Goal: Task Accomplishment & Management: Manage account settings

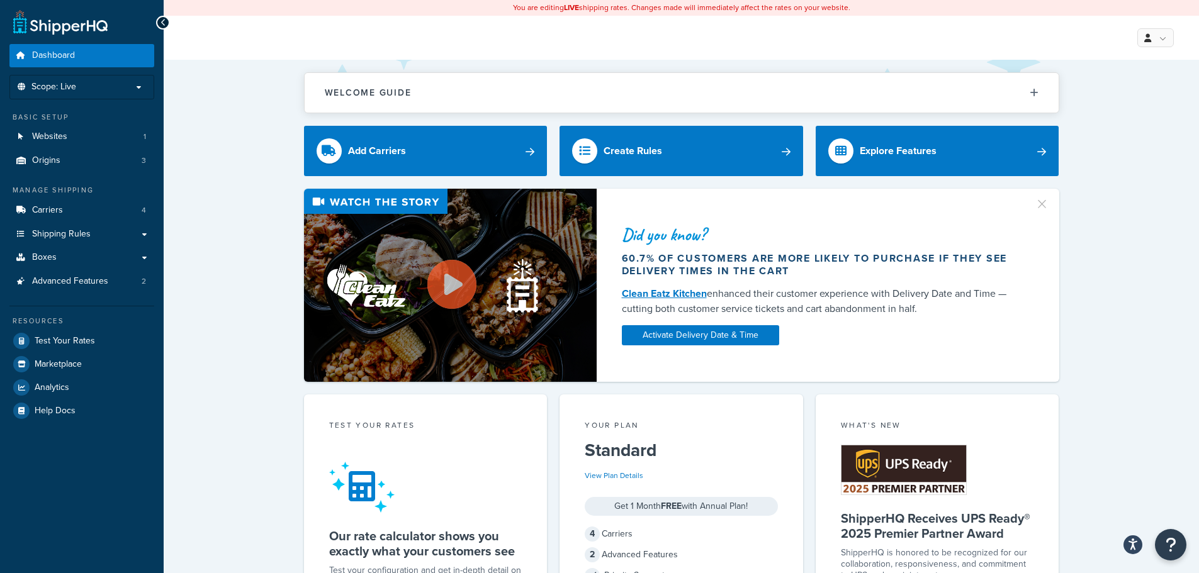
click at [205, 194] on div "Did you know? 60.7% of customers are more likely to purchase if they see delive…" at bounding box center [681, 285] width 985 height 193
click at [91, 133] on link "Websites 1" at bounding box center [81, 136] width 145 height 23
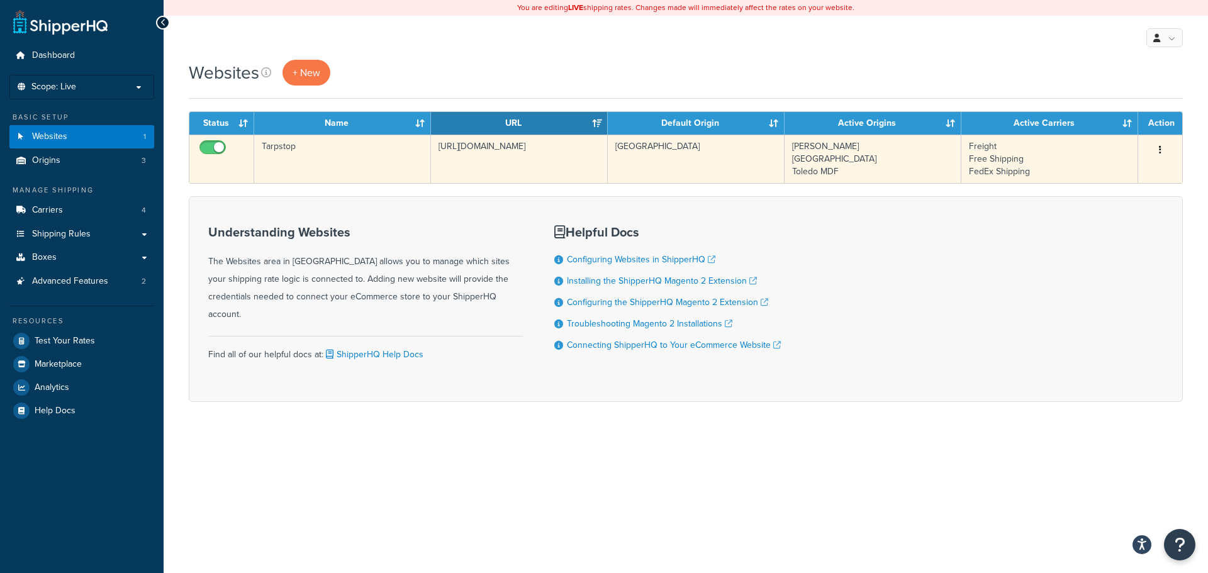
click at [680, 158] on td "[GEOGRAPHIC_DATA]" at bounding box center [696, 159] width 177 height 48
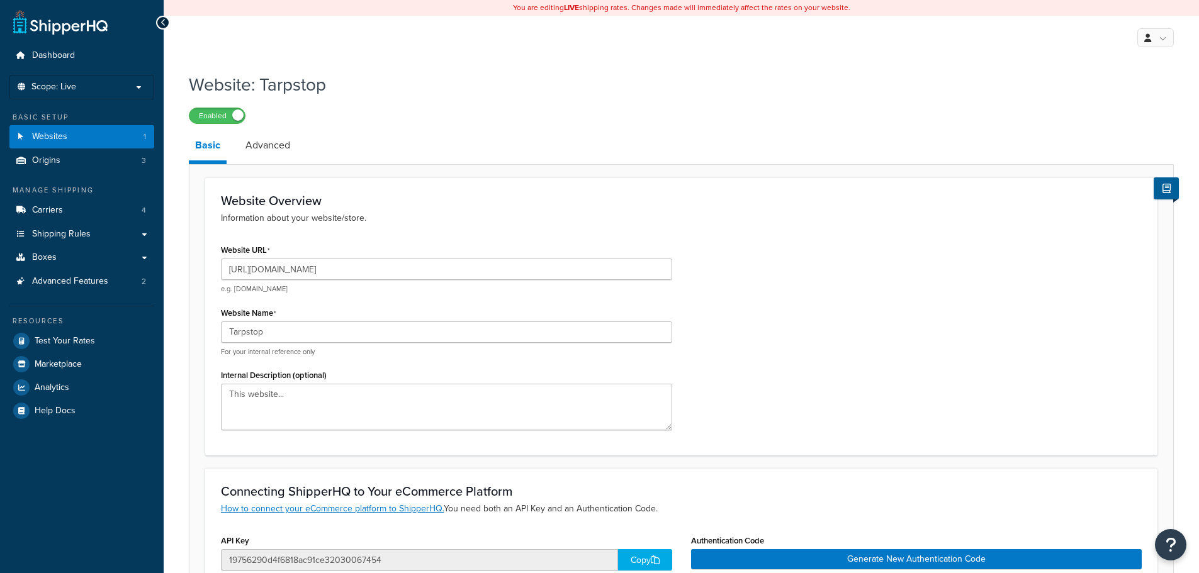
select select "51043"
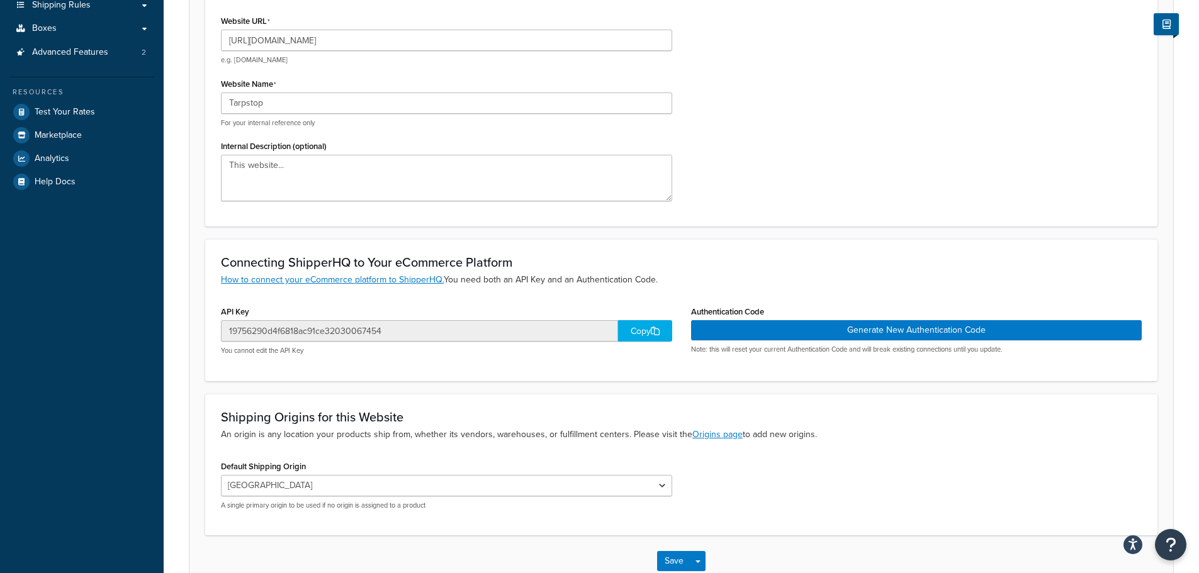
scroll to position [307, 0]
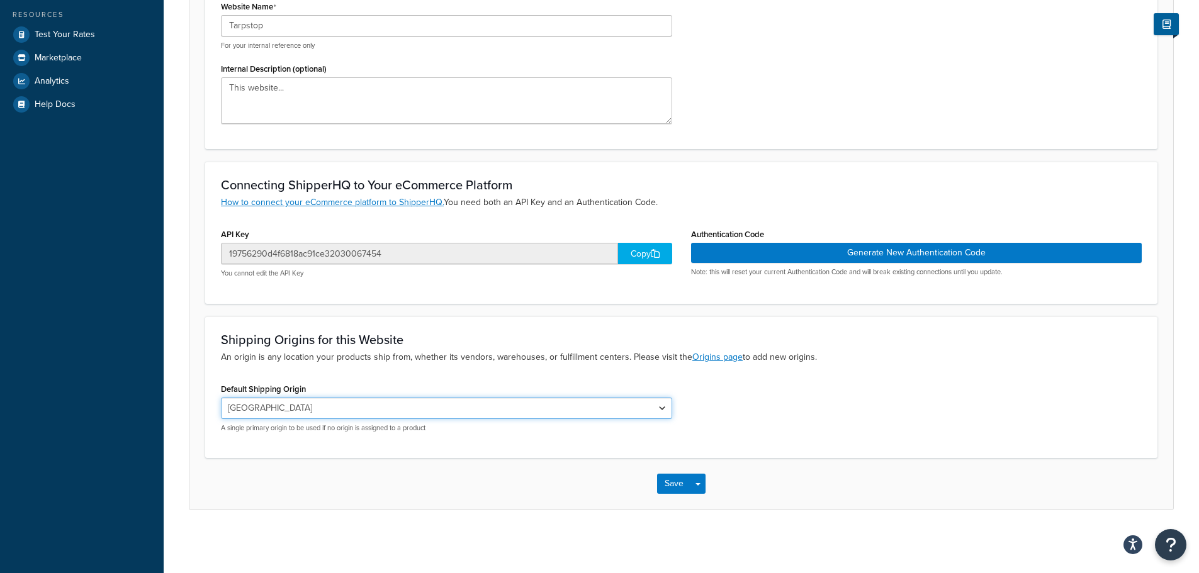
click at [650, 408] on select "[PERSON_NAME] [GEOGRAPHIC_DATA] [GEOGRAPHIC_DATA] MDF" at bounding box center [446, 408] width 451 height 21
click at [651, 407] on select "Gary Branch Perrysburg Toledo MDF" at bounding box center [446, 408] width 451 height 21
click at [735, 376] on div "Shipping Origins for this Website An origin is any location your products ship …" at bounding box center [681, 388] width 952 height 142
click at [723, 357] on link "Origins page" at bounding box center [717, 357] width 50 height 13
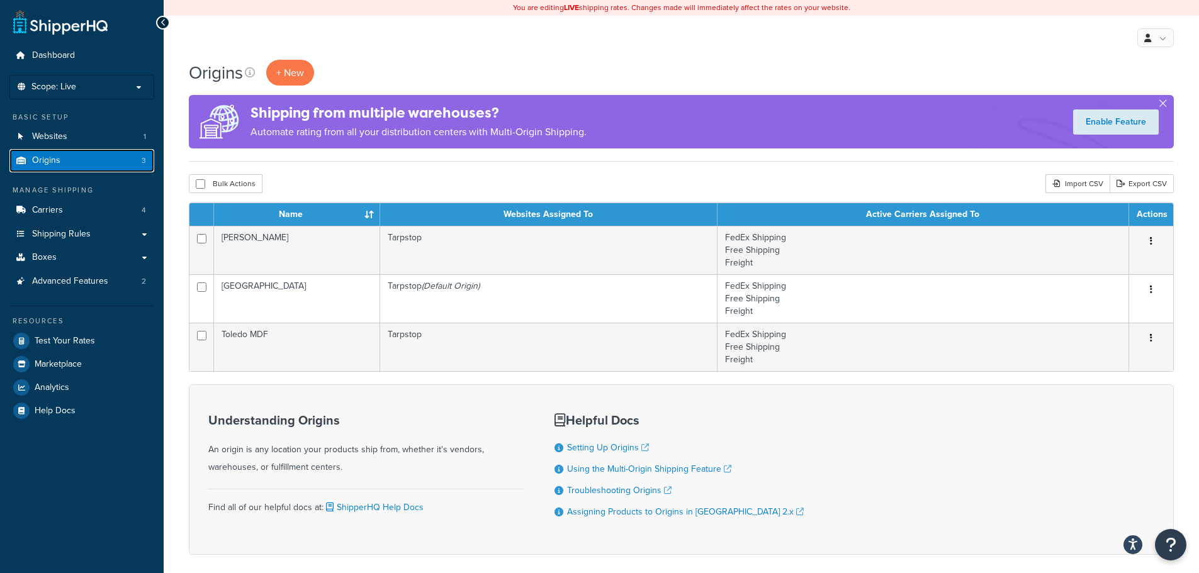
click at [55, 157] on span "Origins" at bounding box center [46, 160] width 28 height 11
click at [65, 133] on span "Websites" at bounding box center [49, 137] width 35 height 11
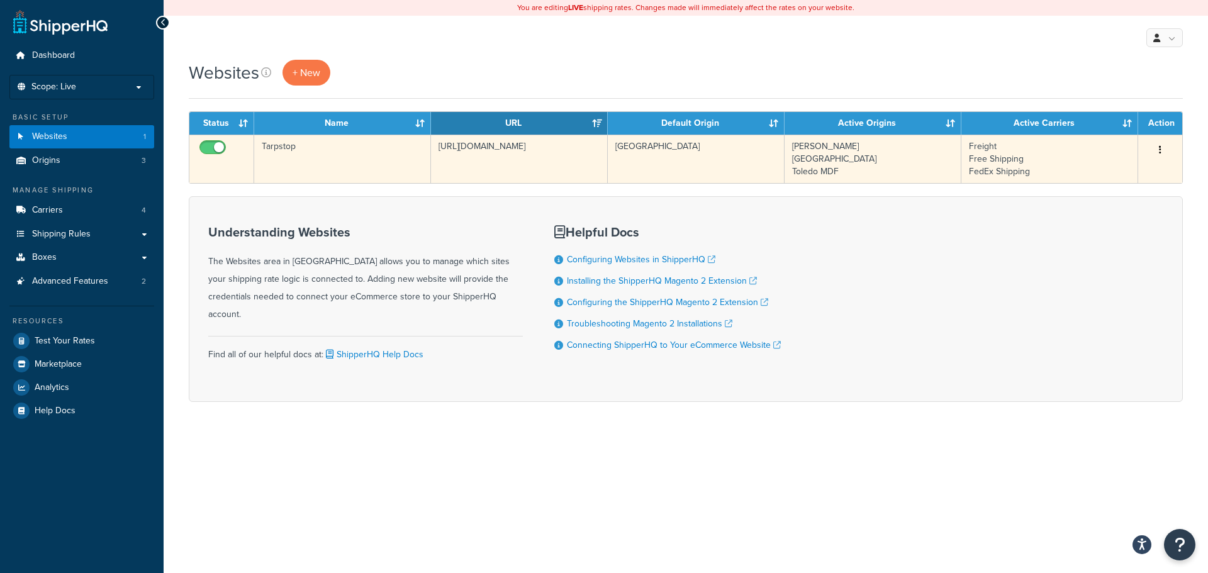
click at [651, 147] on td "[GEOGRAPHIC_DATA]" at bounding box center [696, 159] width 177 height 48
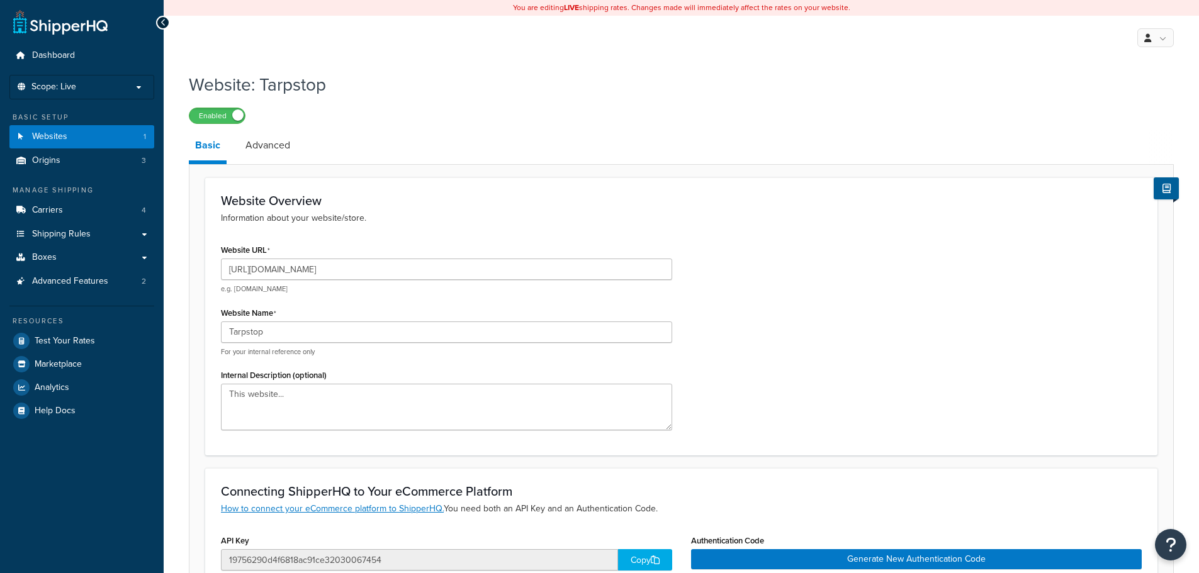
select select "51043"
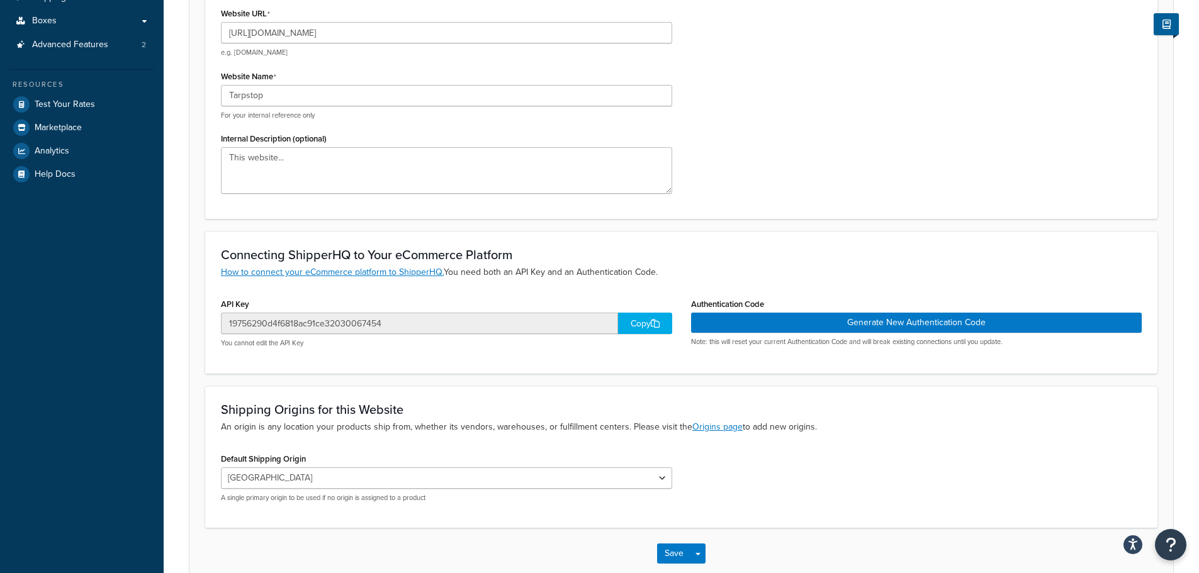
scroll to position [307, 0]
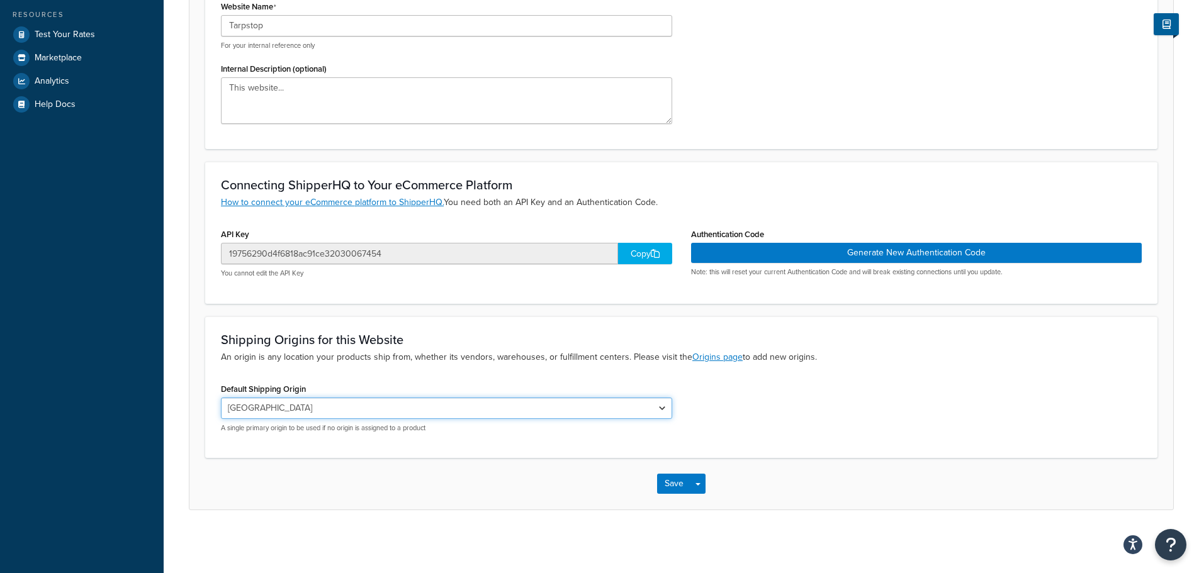
click at [629, 405] on select "[PERSON_NAME] [GEOGRAPHIC_DATA] [GEOGRAPHIC_DATA] MDF" at bounding box center [446, 408] width 451 height 21
click at [833, 402] on div "Default Shipping Origin [PERSON_NAME] [GEOGRAPHIC_DATA] [GEOGRAPHIC_DATA] MDF A…" at bounding box center [681, 411] width 940 height 62
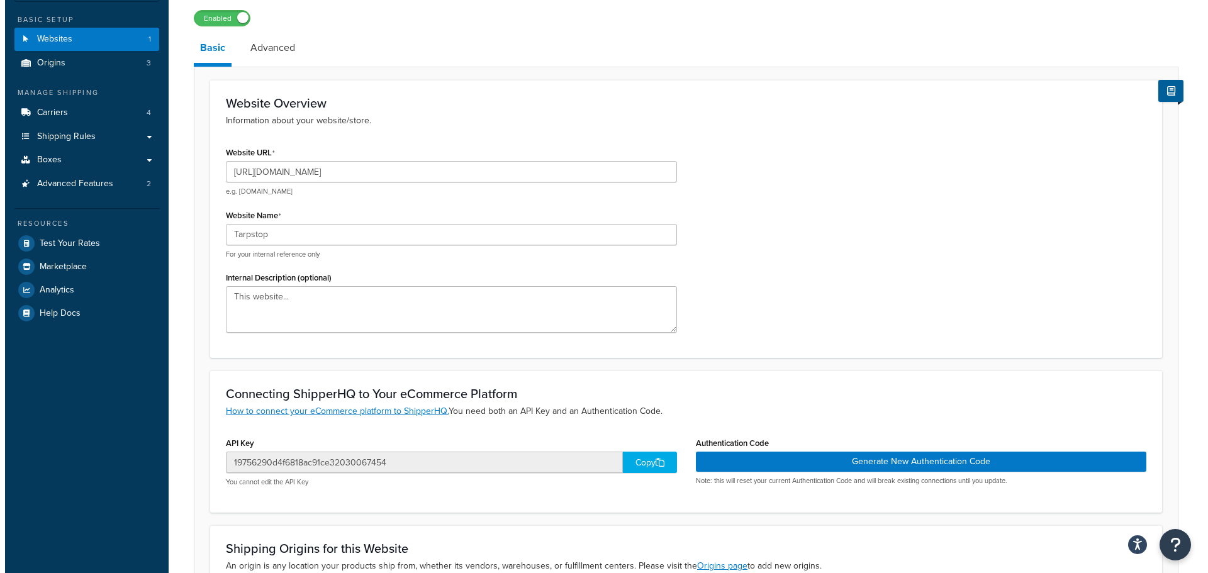
scroll to position [0, 0]
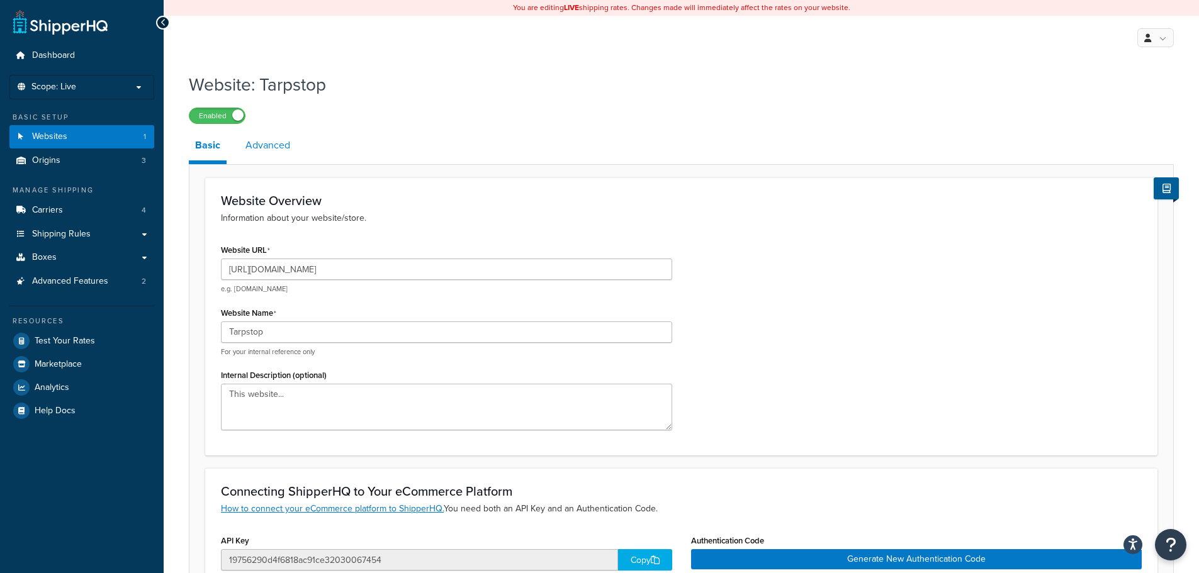
click at [256, 149] on link "Advanced" at bounding box center [267, 145] width 57 height 30
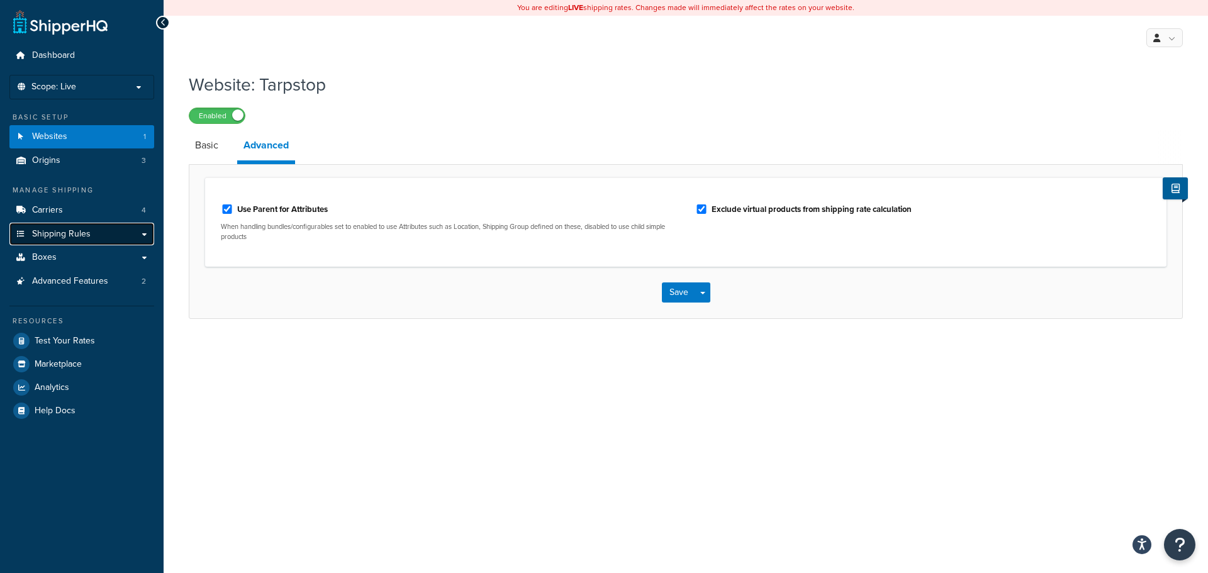
click at [130, 234] on link "Shipping Rules" at bounding box center [81, 234] width 145 height 23
